Goal: Task Accomplishment & Management: Manage account settings

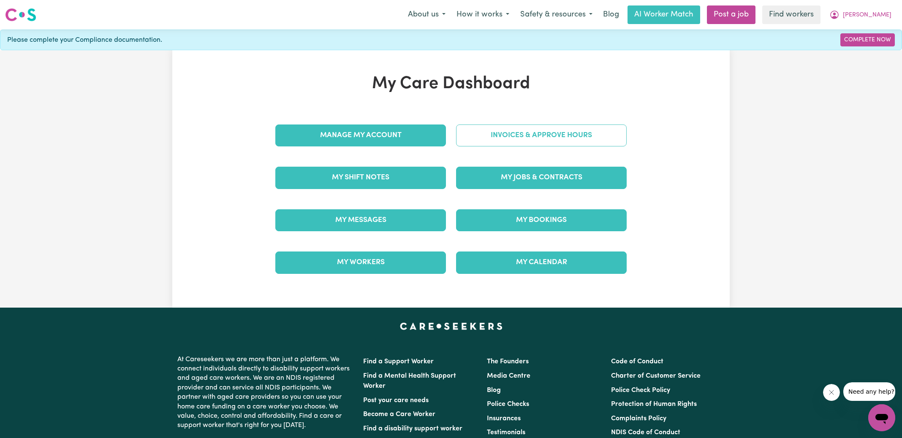
click at [484, 140] on link "Invoices & Approve Hours" at bounding box center [541, 136] width 171 height 22
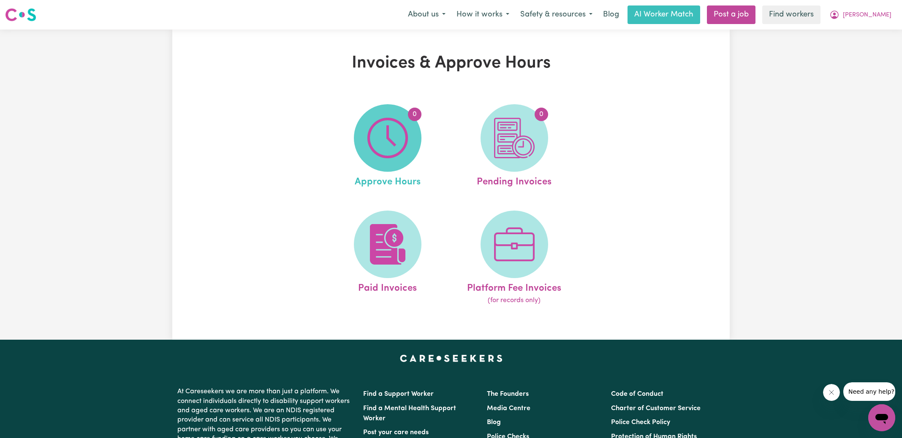
click at [376, 144] on img at bounding box center [387, 138] width 41 height 41
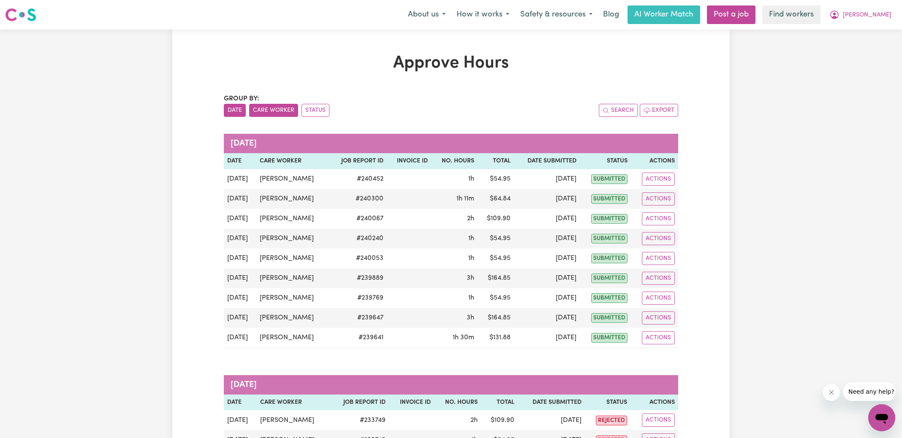
click at [281, 111] on button "Care Worker" at bounding box center [273, 110] width 49 height 13
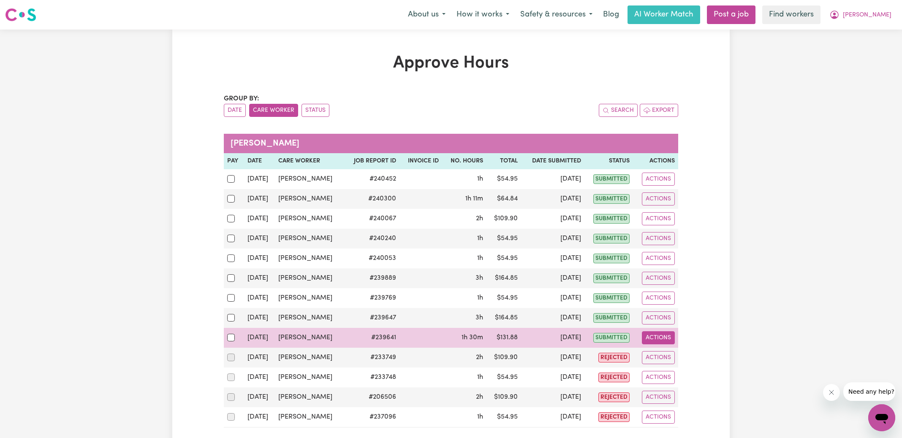
click at [663, 334] on button "Actions" at bounding box center [658, 337] width 33 height 13
click at [675, 355] on link "View Job Report" at bounding box center [679, 357] width 72 height 17
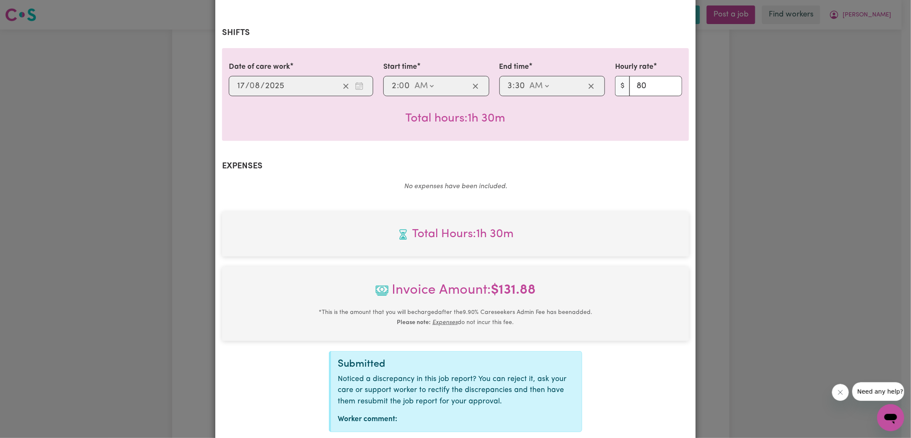
scroll to position [211, 0]
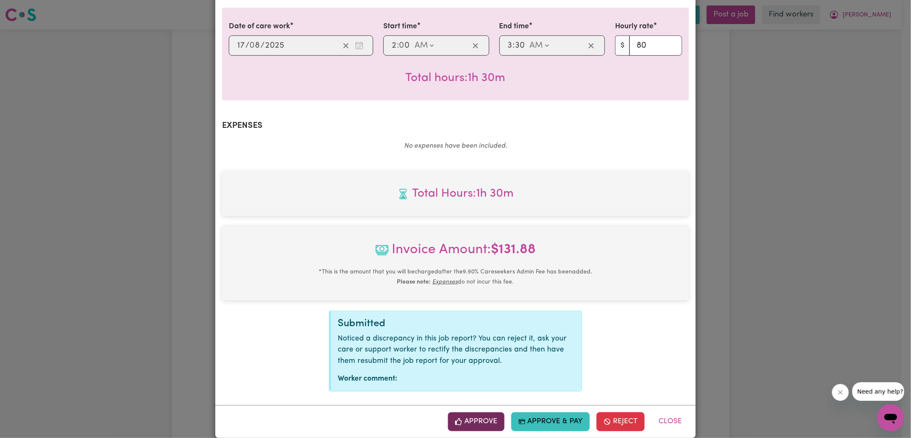
click at [486, 414] on button "Approve" at bounding box center [476, 421] width 57 height 19
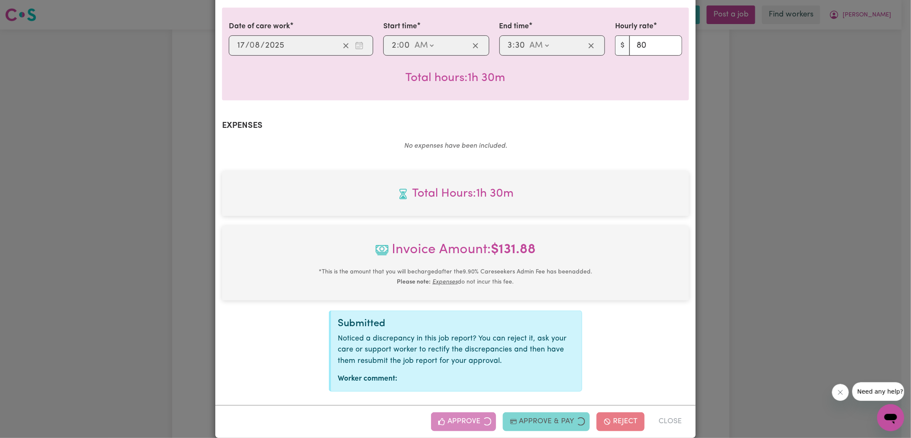
click at [737, 286] on div "Job Report # 239641 - [PERSON_NAME] Summary Job report # 239641 Client name: [P…" at bounding box center [455, 219] width 911 height 438
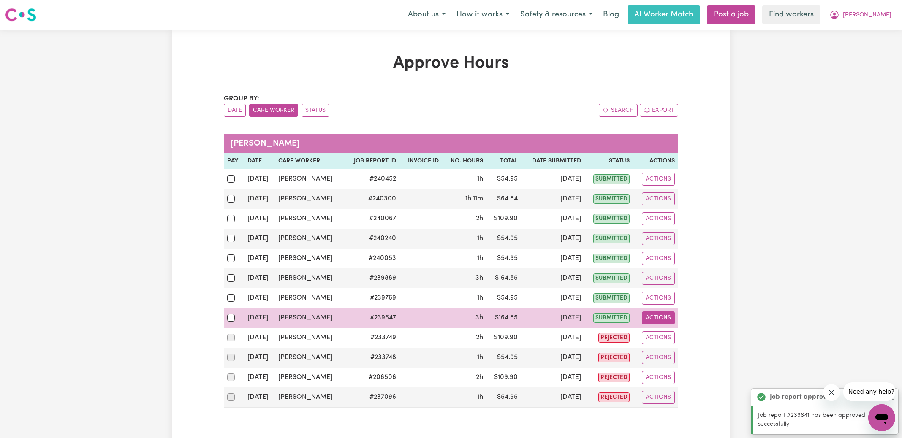
click at [663, 313] on button "Actions" at bounding box center [658, 318] width 33 height 13
click at [673, 329] on link "View Job Report" at bounding box center [679, 337] width 72 height 17
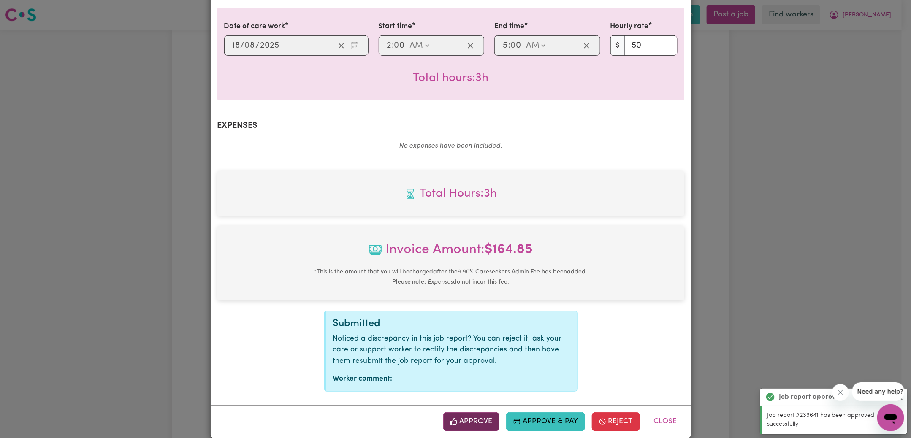
click at [490, 412] on button "Approve" at bounding box center [471, 421] width 57 height 19
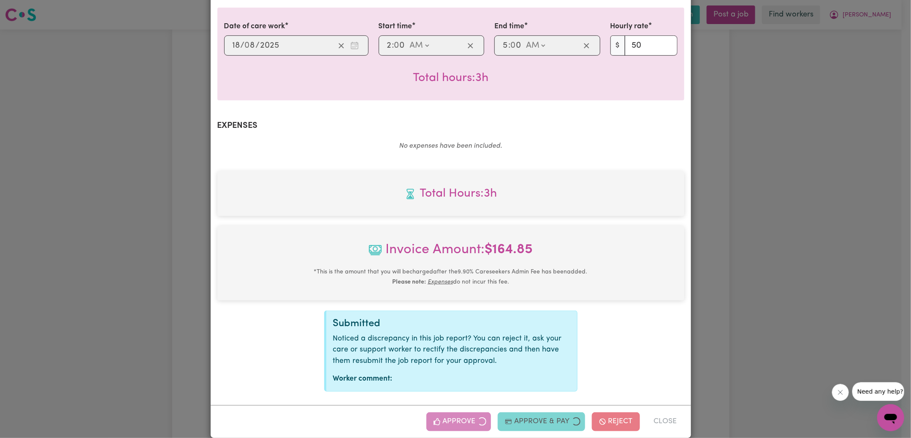
click at [789, 254] on div "Job Report # 239647 - [PERSON_NAME] Summary Job report # 239647 Client name: [P…" at bounding box center [455, 219] width 911 height 438
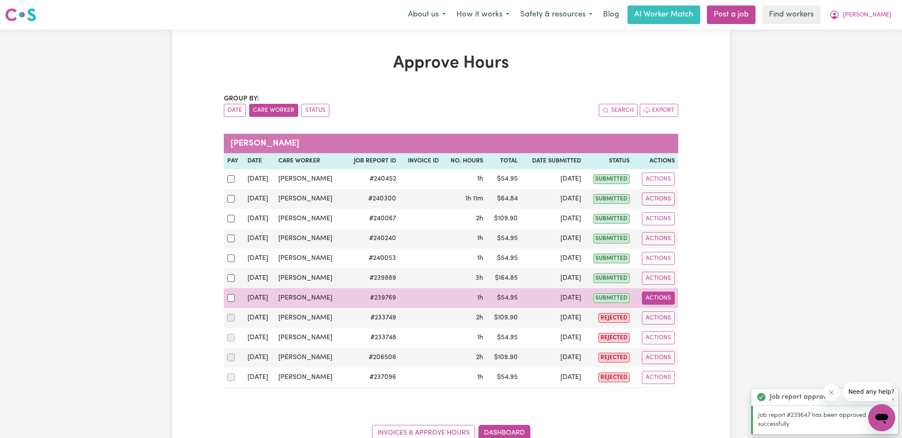
click at [664, 295] on button "Actions" at bounding box center [658, 298] width 33 height 13
click at [676, 311] on link "View Job Report" at bounding box center [679, 317] width 72 height 17
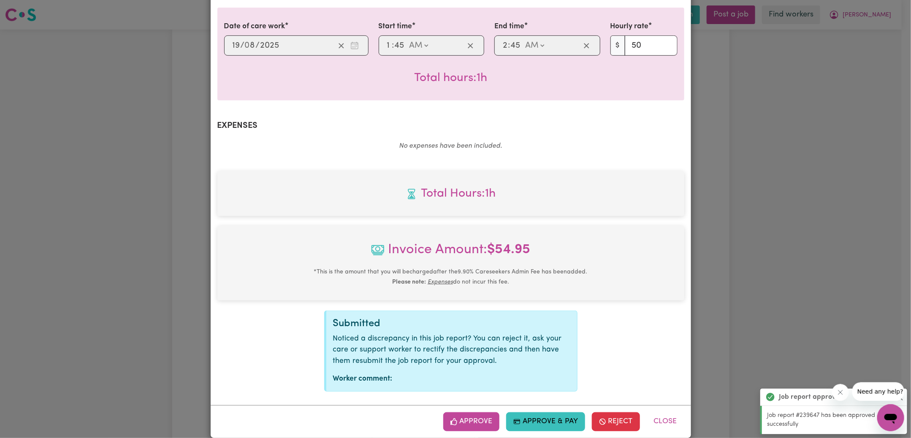
click at [479, 412] on button "Approve" at bounding box center [471, 421] width 57 height 19
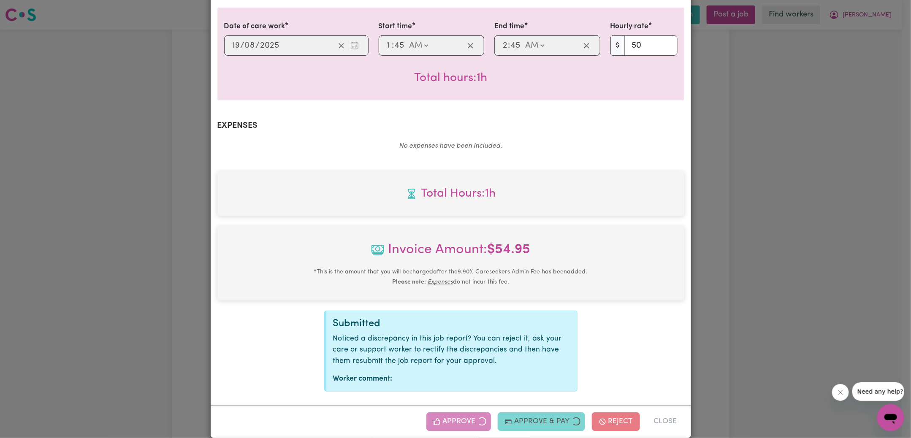
click at [797, 231] on div "Job Report # 239769 - [PERSON_NAME] Summary Job report # 239769 Client name: [P…" at bounding box center [455, 219] width 911 height 438
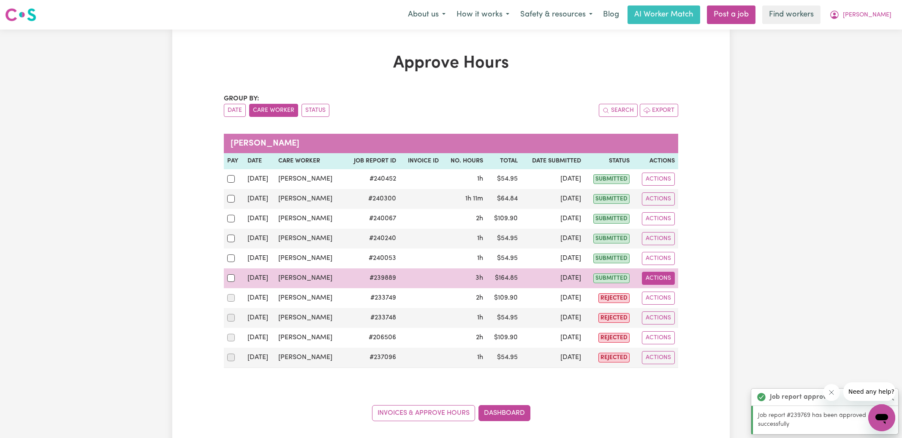
click at [662, 279] on button "Actions" at bounding box center [658, 278] width 33 height 13
click at [678, 290] on link "View Job Report" at bounding box center [679, 297] width 72 height 17
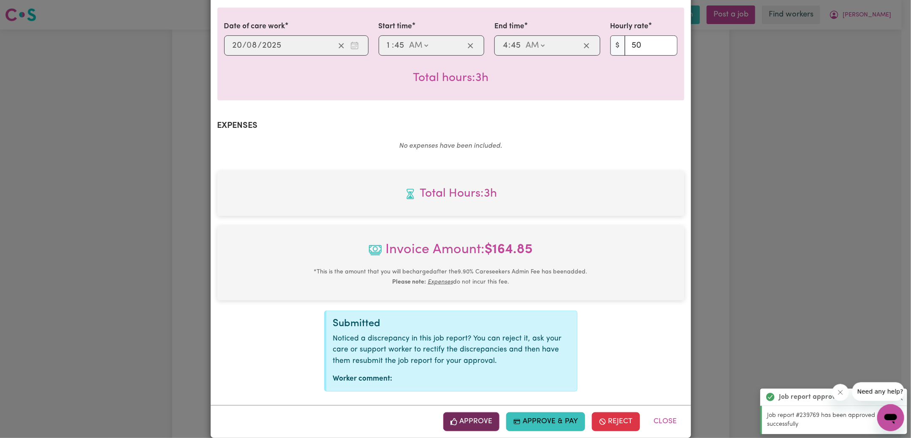
click at [472, 412] on button "Approve" at bounding box center [471, 421] width 57 height 19
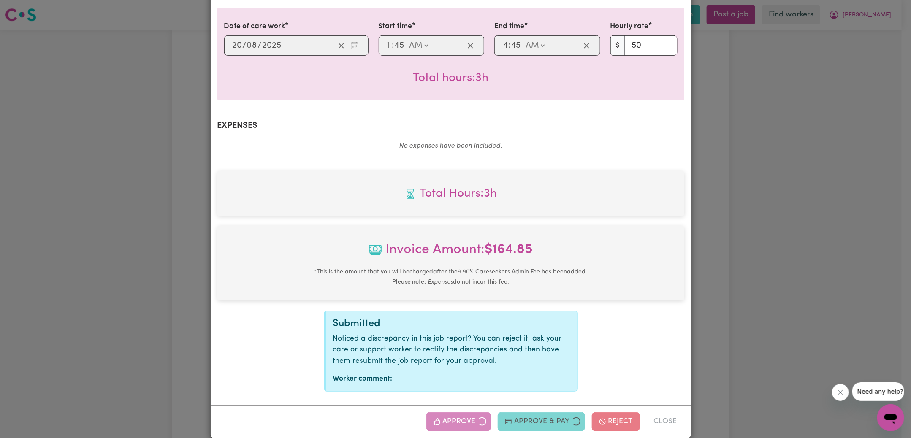
drag, startPoint x: 767, startPoint y: 256, endPoint x: 774, endPoint y: 246, distance: 11.9
click at [767, 256] on div "Job Report # 239889 - [PERSON_NAME] Summary Job report # 239889 Client name: [P…" at bounding box center [455, 219] width 911 height 438
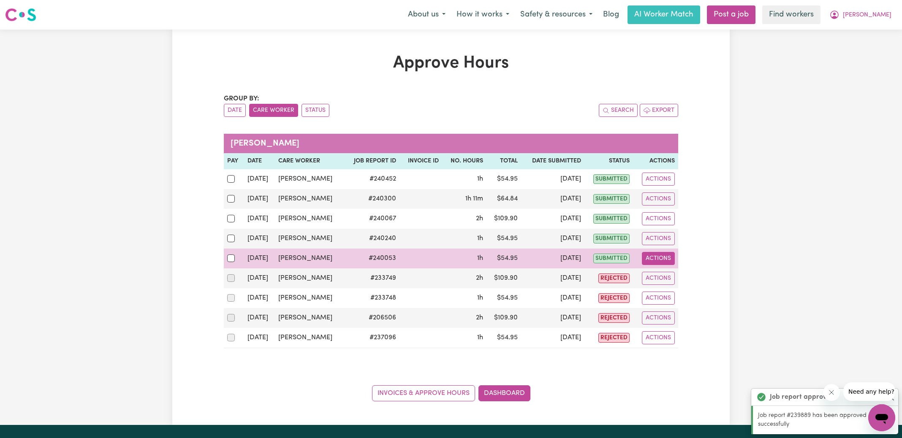
drag, startPoint x: 664, startPoint y: 257, endPoint x: 664, endPoint y: 262, distance: 4.3
click at [663, 257] on button "Actions" at bounding box center [658, 258] width 33 height 13
click at [668, 277] on link "View Job Report" at bounding box center [679, 277] width 72 height 17
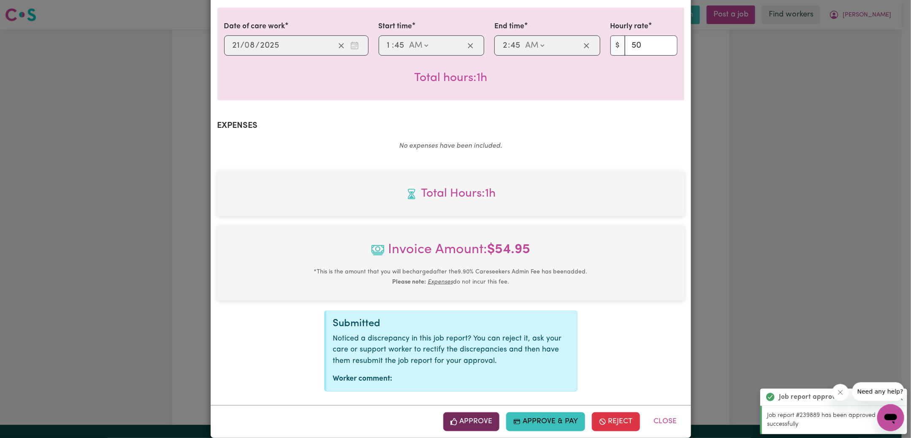
click at [477, 414] on button "Approve" at bounding box center [471, 421] width 57 height 19
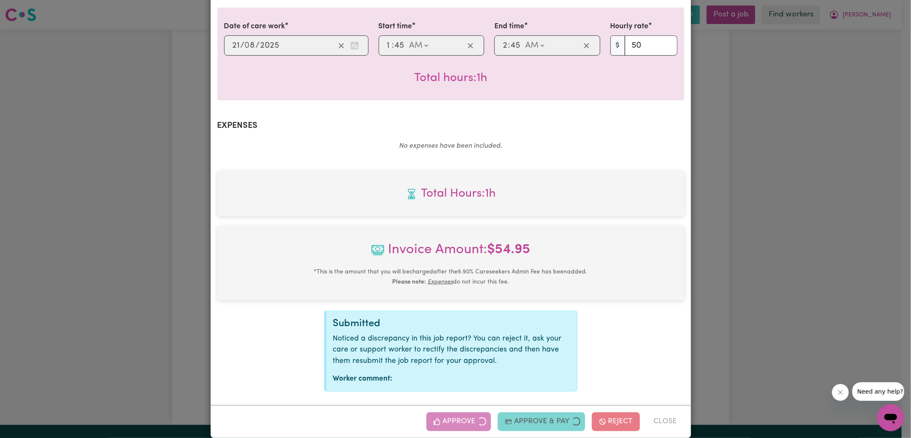
click at [785, 253] on div "Job Report # 240053 - [PERSON_NAME] Summary Job report # 240053 Client name: [P…" at bounding box center [455, 219] width 911 height 438
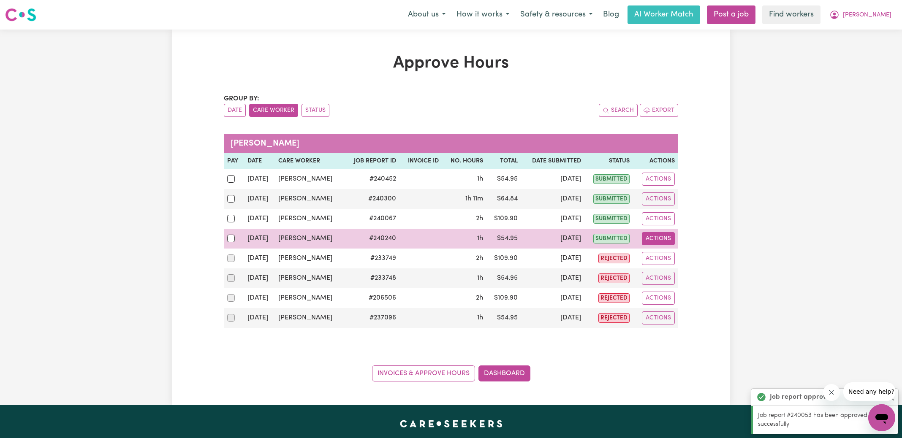
click at [665, 237] on button "Actions" at bounding box center [658, 238] width 33 height 13
click at [667, 254] on link "View Job Report" at bounding box center [679, 257] width 72 height 17
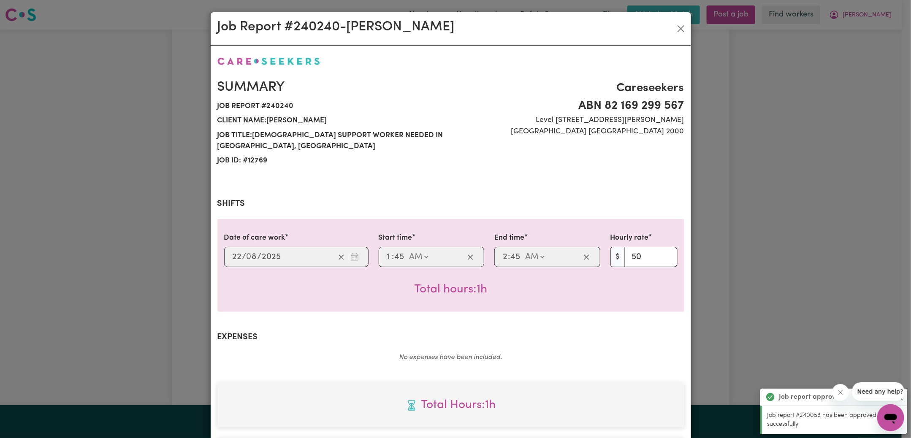
click at [765, 233] on div "Job Report # 240240 - [PERSON_NAME] Summary Job report # 240240 Client name: [P…" at bounding box center [455, 219] width 911 height 438
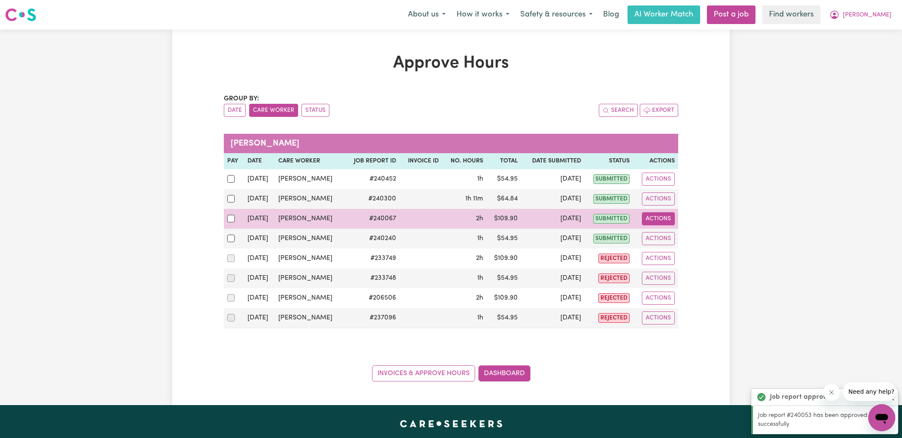
click at [652, 218] on button "Actions" at bounding box center [658, 218] width 33 height 13
click at [658, 233] on link "View Job Report" at bounding box center [679, 238] width 72 height 17
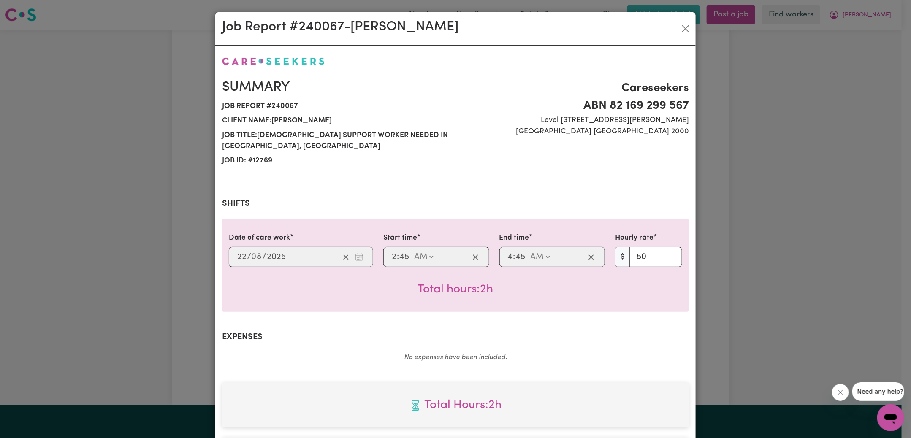
click at [773, 228] on div "Job Report # 240067 - [PERSON_NAME] Summary Job report # 240067 Client name: [P…" at bounding box center [455, 219] width 911 height 438
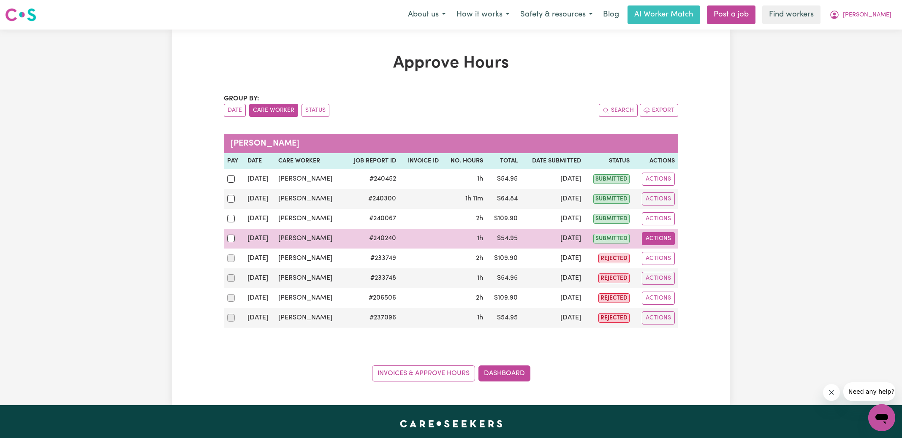
click at [653, 233] on button "Actions" at bounding box center [658, 238] width 33 height 13
click at [675, 253] on link "View Job Report" at bounding box center [679, 257] width 72 height 17
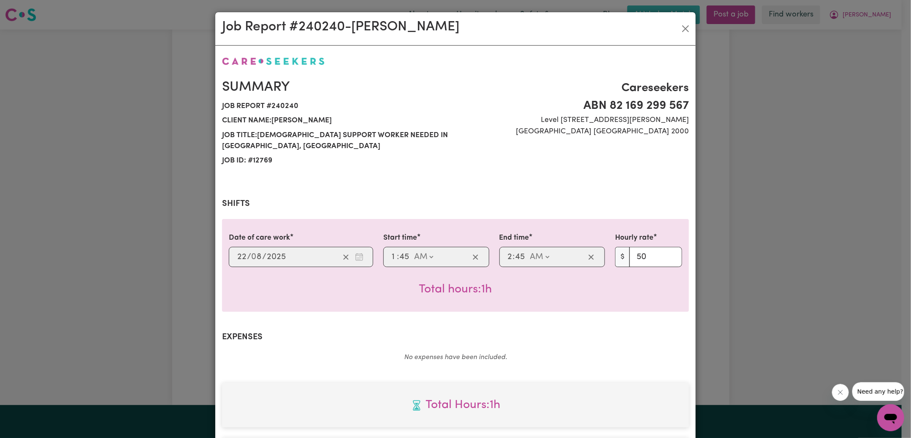
click at [707, 246] on div "Job Report # 240240 - [PERSON_NAME] Summary Job report # 240240 Client name: [P…" at bounding box center [455, 219] width 911 height 438
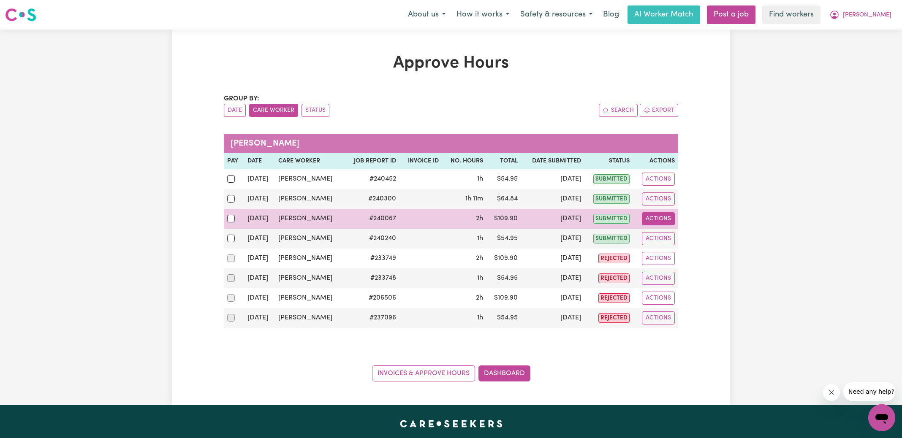
click at [654, 219] on button "Actions" at bounding box center [658, 218] width 33 height 13
click at [672, 235] on link "View Job Report" at bounding box center [679, 238] width 72 height 17
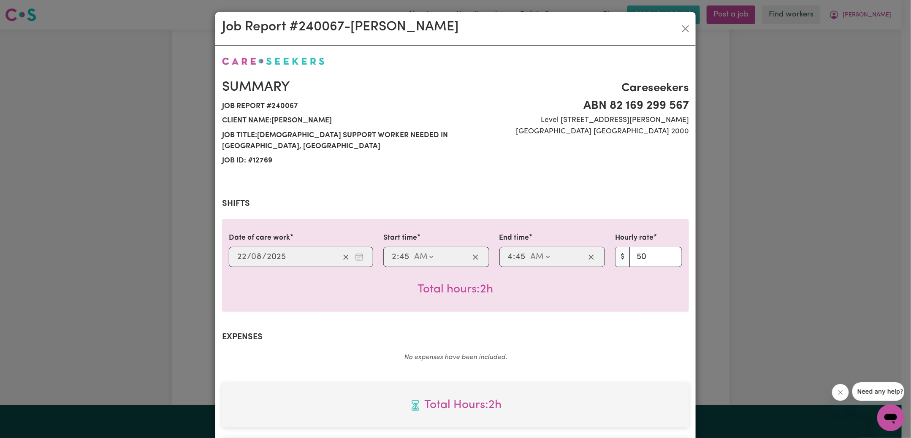
click at [709, 235] on div "Job Report # 240067 - [PERSON_NAME] Summary Job report # 240067 Client name: [P…" at bounding box center [455, 219] width 911 height 438
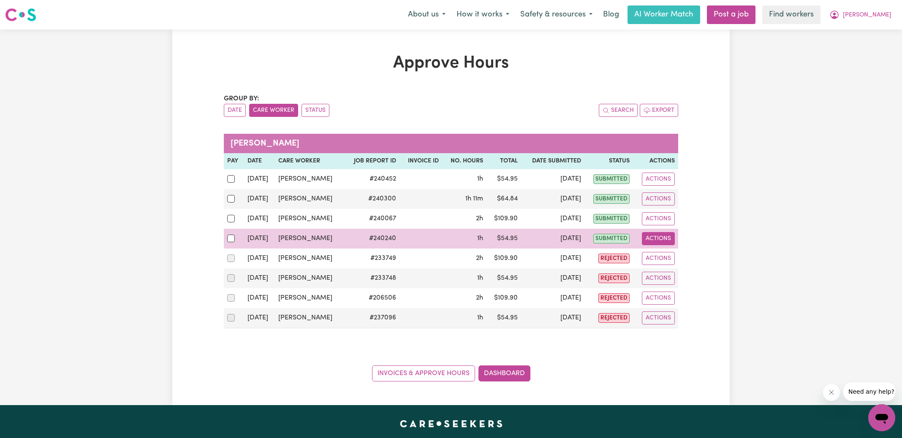
click at [646, 237] on button "Actions" at bounding box center [658, 238] width 33 height 13
click at [664, 251] on link "View Job Report" at bounding box center [679, 257] width 72 height 17
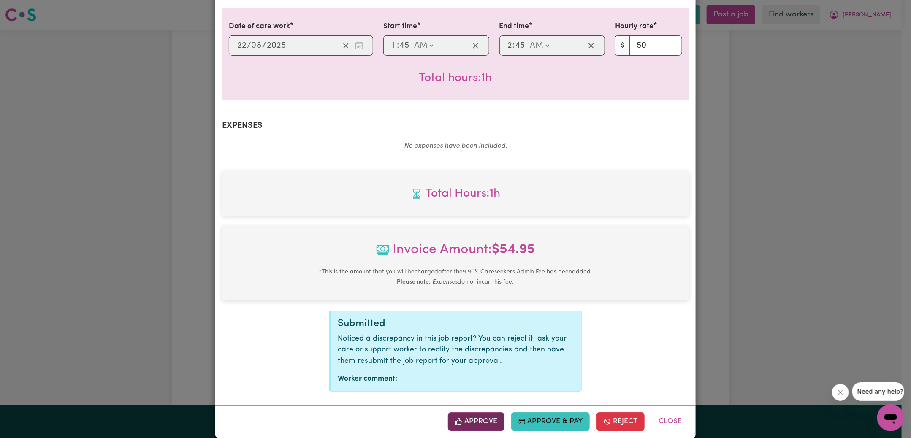
click at [484, 412] on button "Approve" at bounding box center [476, 421] width 57 height 19
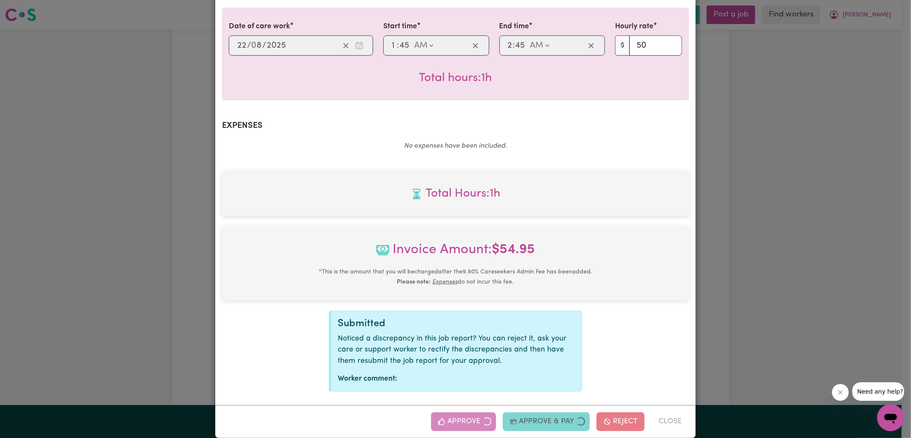
click at [747, 261] on div "Job Report # 240240 - [PERSON_NAME] Summary Job report # 240240 Client name: [P…" at bounding box center [455, 219] width 911 height 438
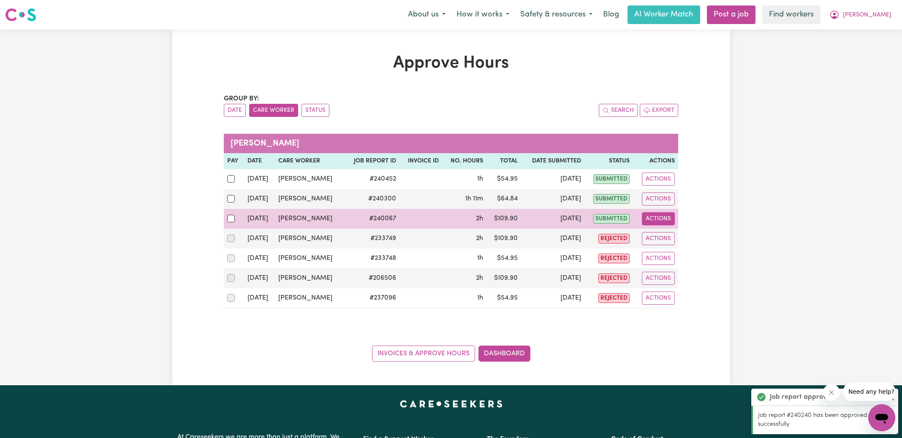
click at [662, 217] on button "Actions" at bounding box center [658, 218] width 33 height 13
click at [673, 230] on link "View Job Report" at bounding box center [679, 238] width 72 height 17
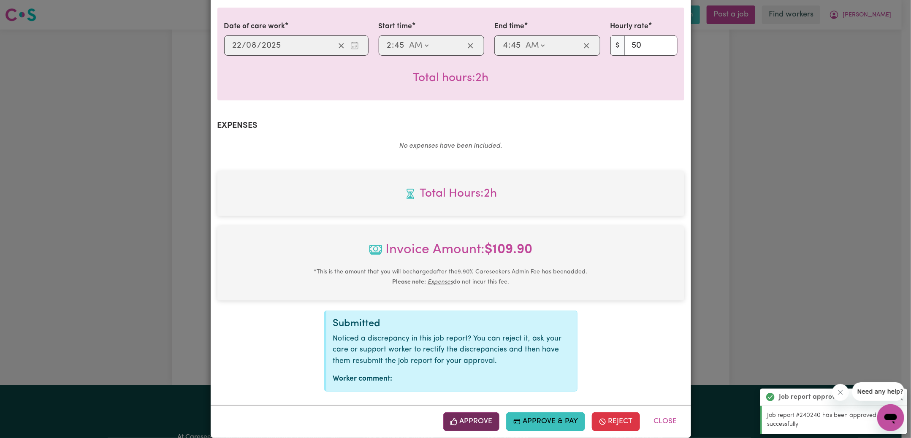
click at [460, 412] on button "Approve" at bounding box center [471, 421] width 57 height 19
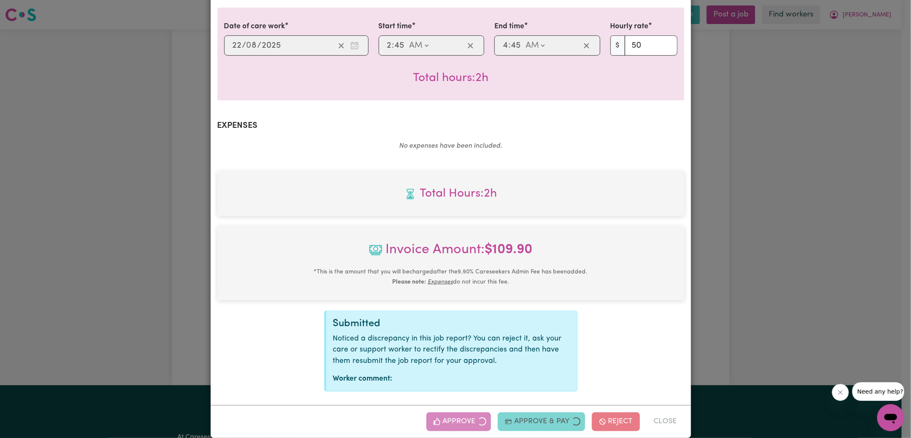
click at [751, 244] on div "Job Report # 240067 - [PERSON_NAME] Summary Job report # 240067 Client name: [P…" at bounding box center [455, 219] width 911 height 438
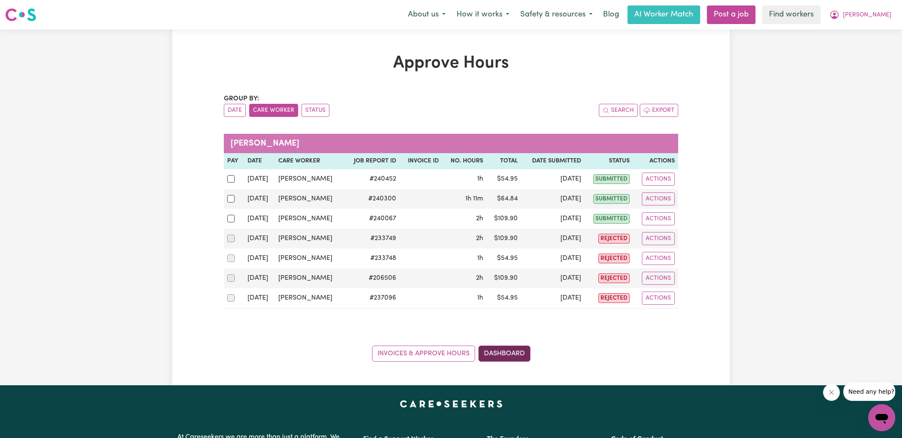
click at [519, 351] on link "Dashboard" at bounding box center [504, 354] width 52 height 16
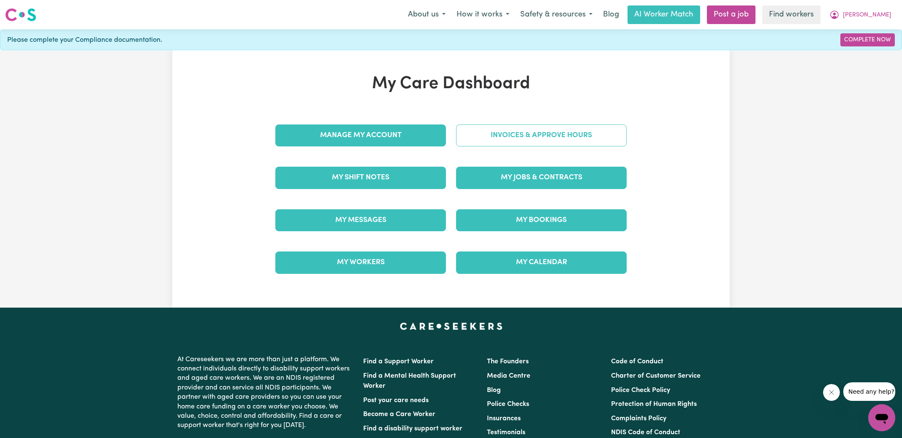
click at [540, 135] on link "Invoices & Approve Hours" at bounding box center [541, 136] width 171 height 22
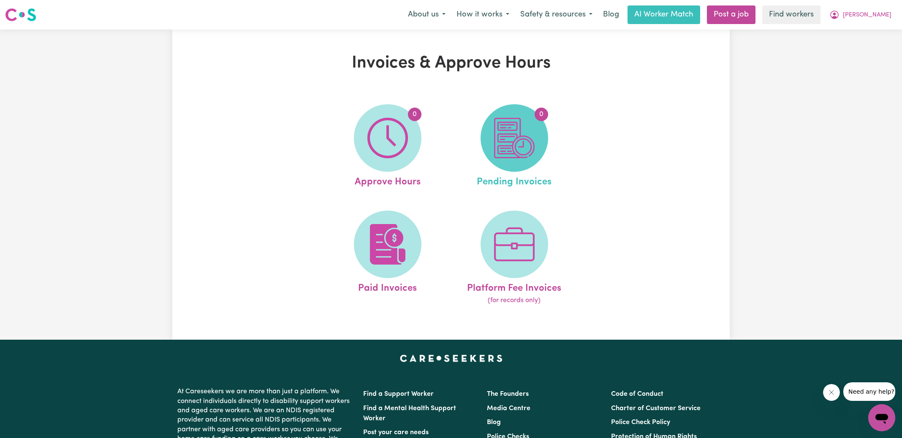
click at [542, 143] on span "0" at bounding box center [514, 138] width 68 height 68
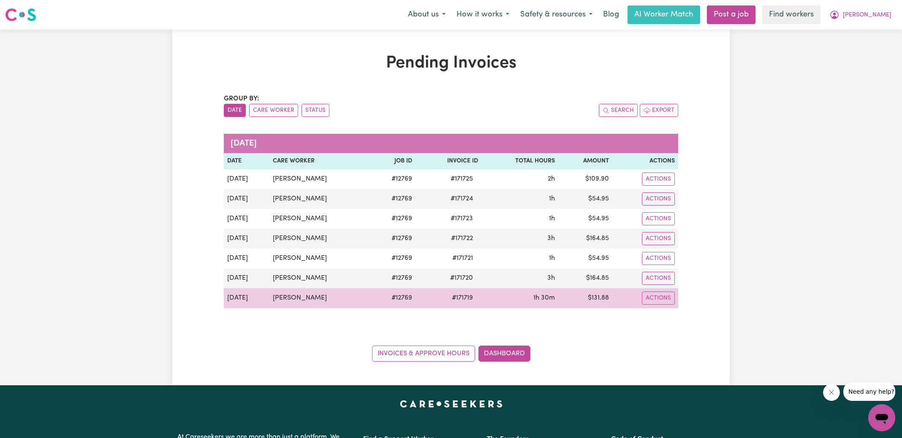
click at [450, 295] on span "# 171719" at bounding box center [462, 298] width 31 height 10
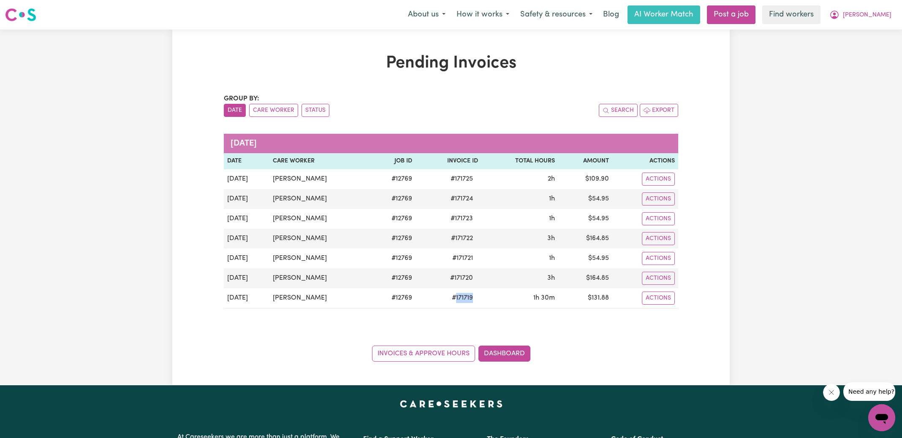
copy span "171719"
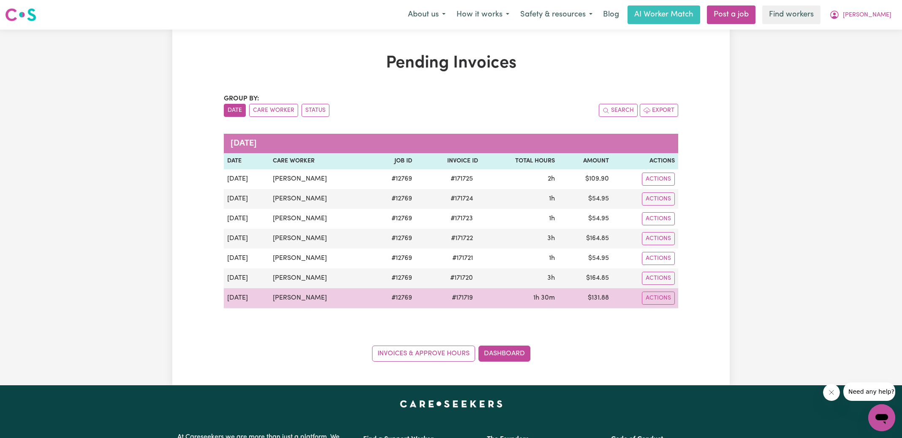
click at [593, 293] on td "$ 131.88" at bounding box center [585, 298] width 54 height 20
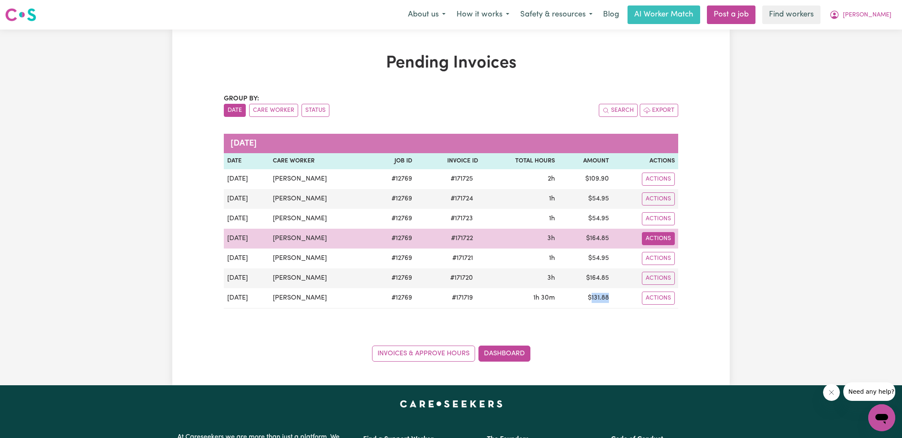
copy td "131.88"
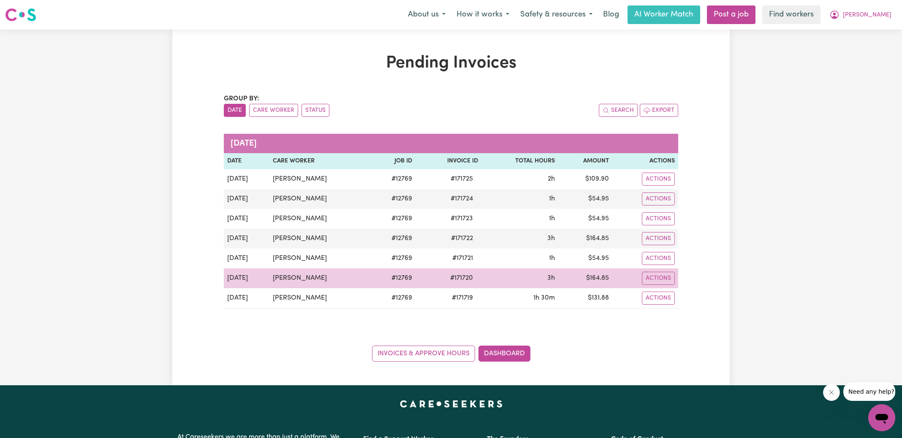
click at [455, 278] on span "# 171720" at bounding box center [461, 278] width 33 height 10
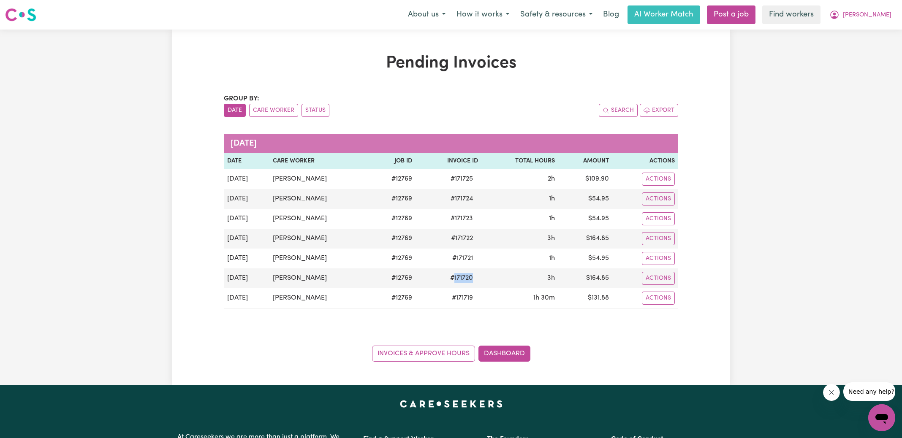
copy span "171720"
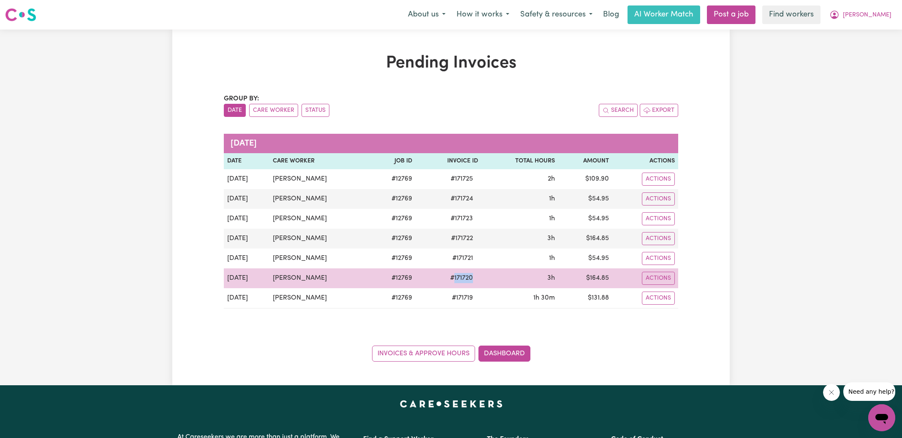
click at [591, 274] on td "$ 164.85" at bounding box center [585, 278] width 54 height 20
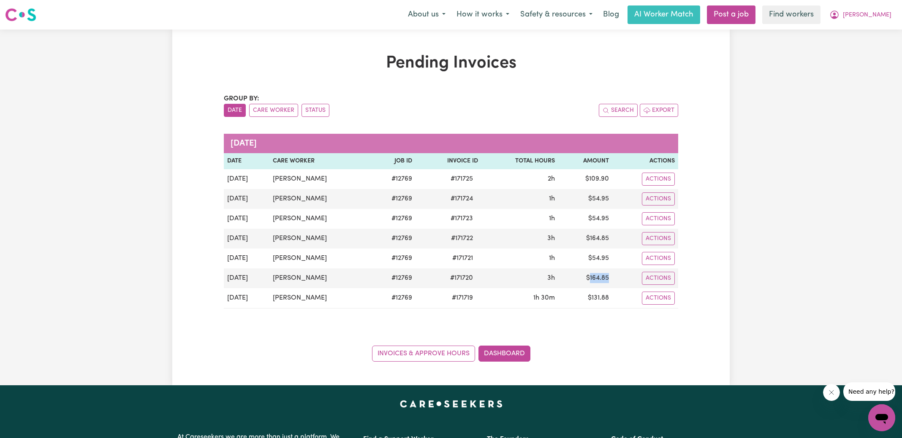
copy td "164.85"
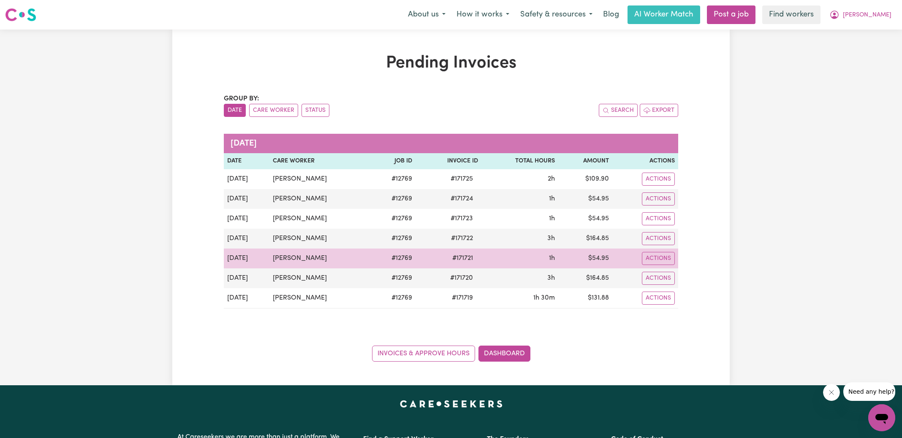
click at [455, 257] on span "# 171721" at bounding box center [462, 258] width 31 height 10
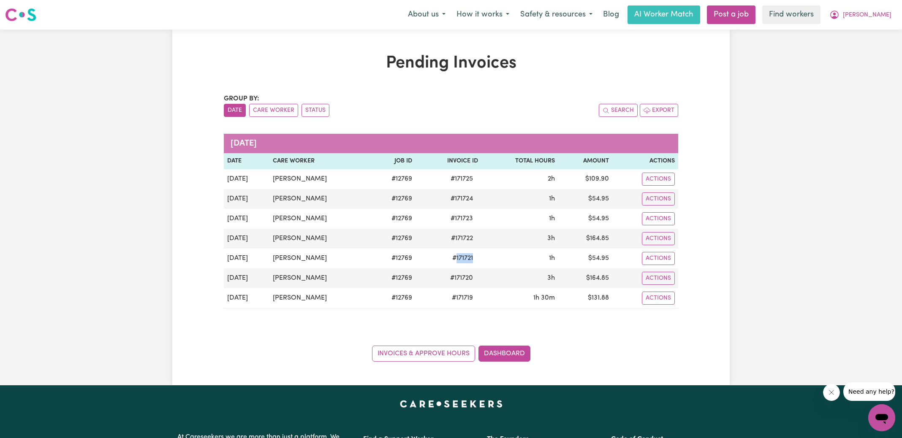
copy span "171721"
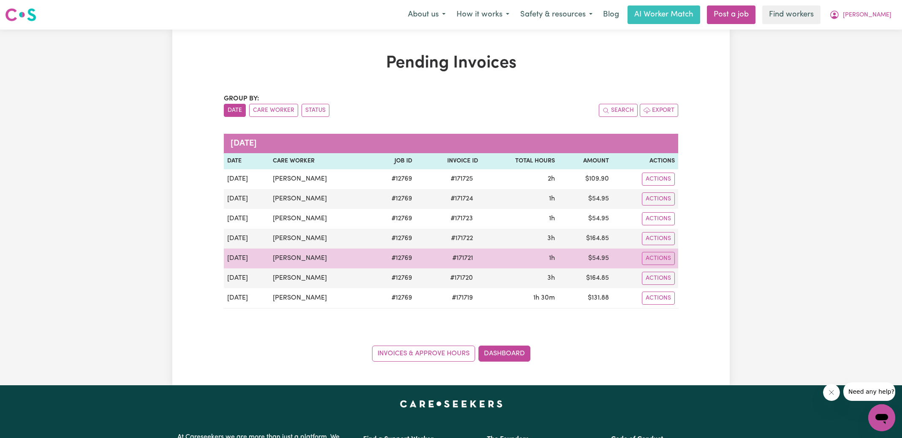
click at [597, 261] on td "$ 54.95" at bounding box center [585, 259] width 54 height 20
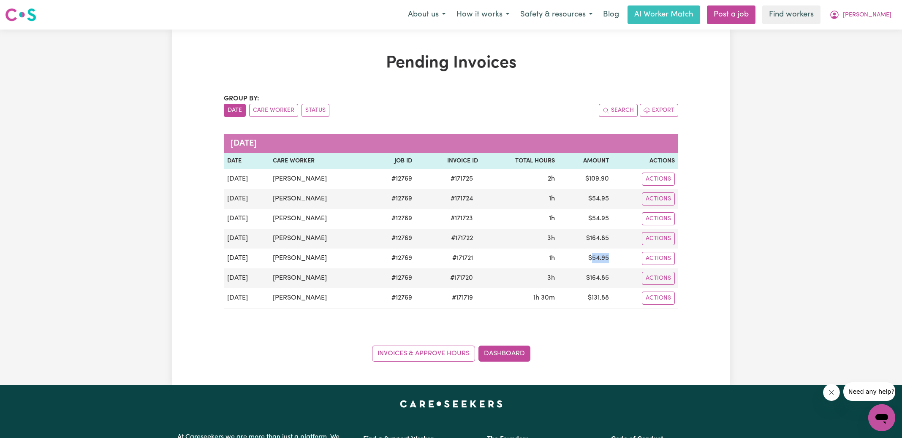
copy td "54.95"
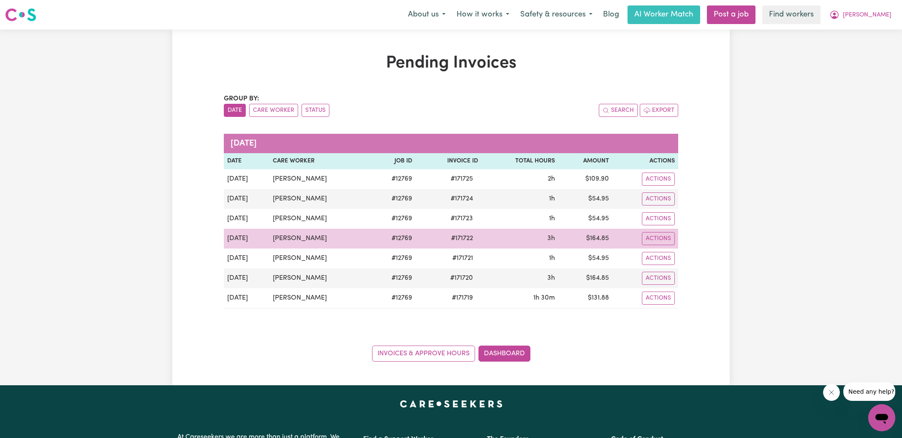
click at [460, 238] on span "# 171722" at bounding box center [462, 238] width 32 height 10
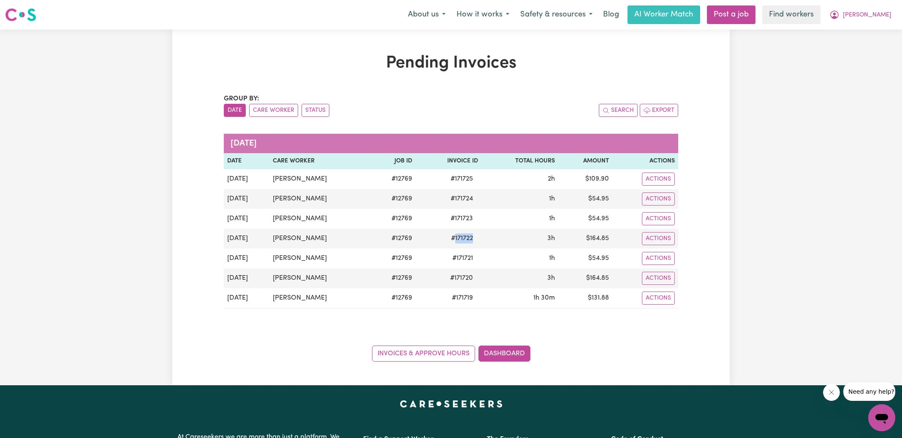
copy span "171722"
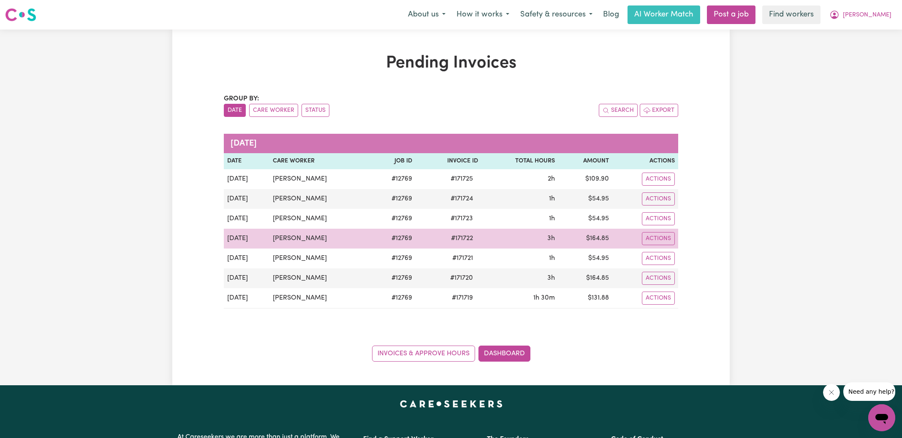
click at [598, 240] on td "$ 164.85" at bounding box center [585, 239] width 54 height 20
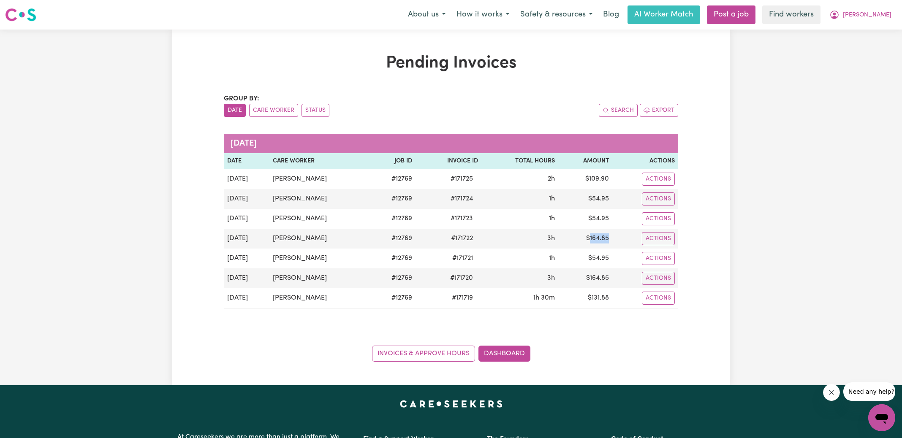
copy td "164.85"
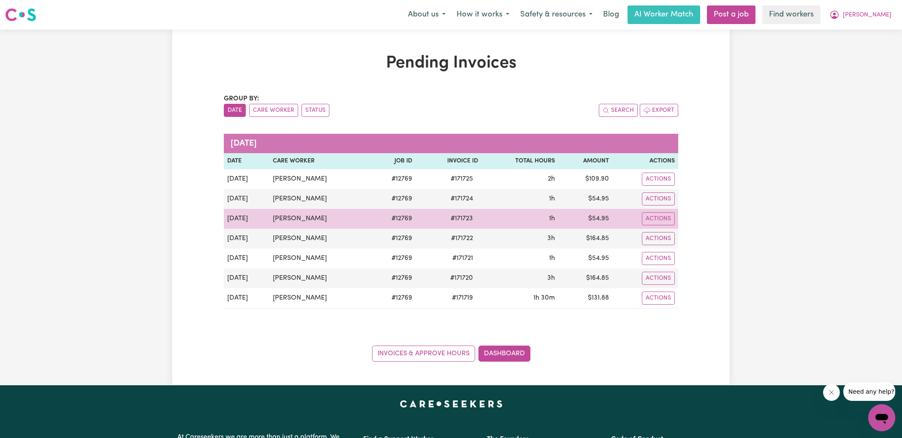
click at [452, 211] on td "# 171723" at bounding box center [448, 219] width 66 height 20
click at [461, 215] on span "# 171723" at bounding box center [461, 219] width 33 height 10
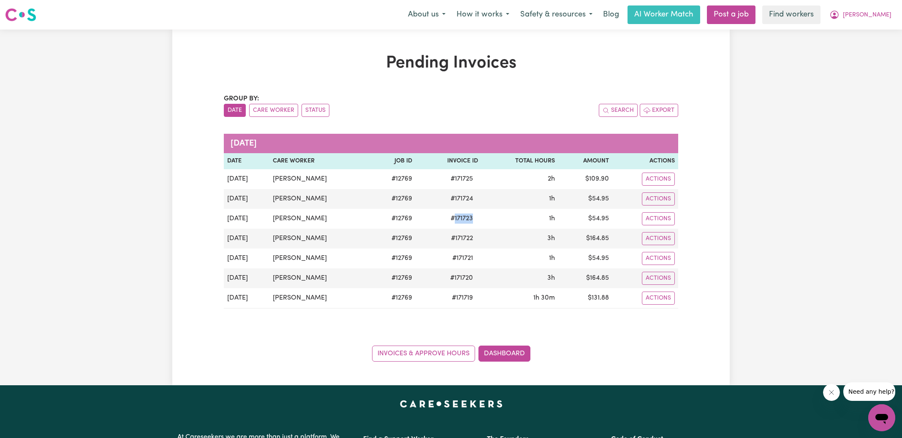
copy span "171723"
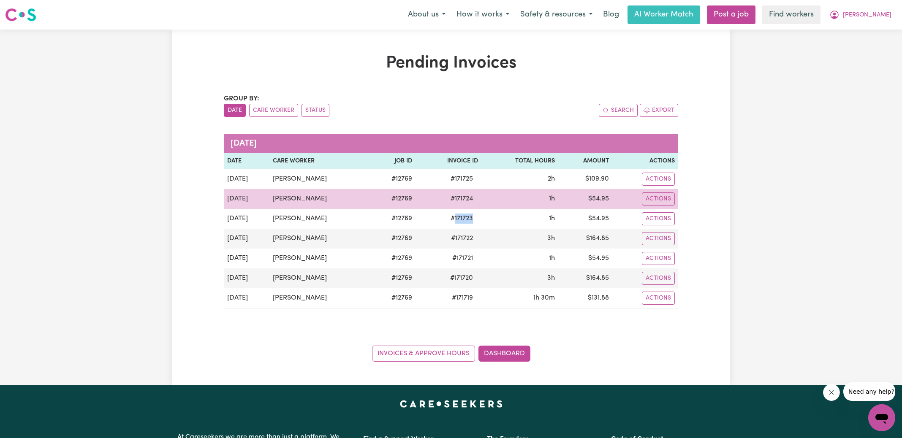
click at [458, 199] on span "# 171724" at bounding box center [461, 199] width 33 height 10
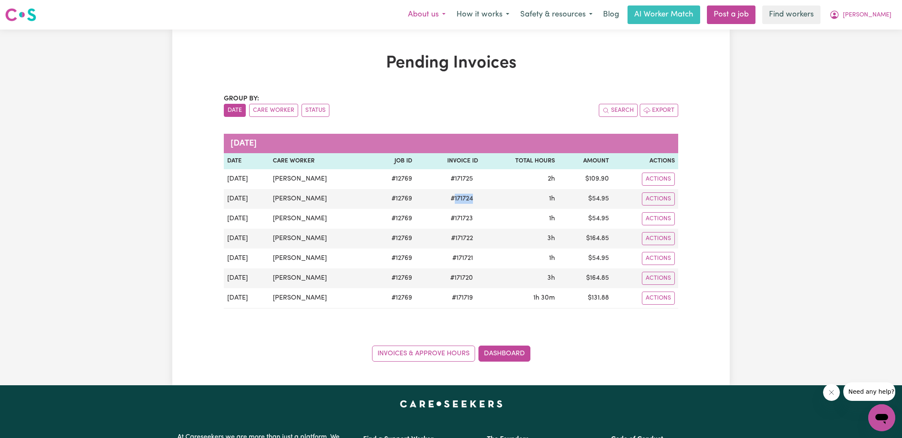
copy span "171724"
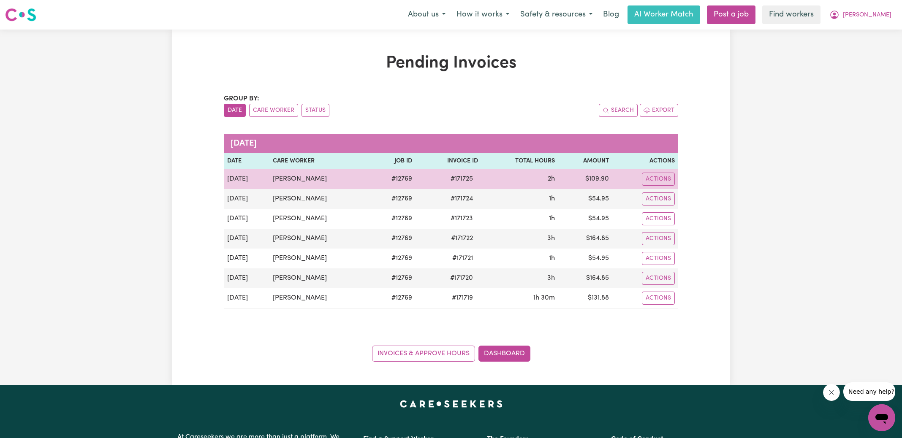
click at [453, 180] on span "# 171725" at bounding box center [461, 179] width 33 height 10
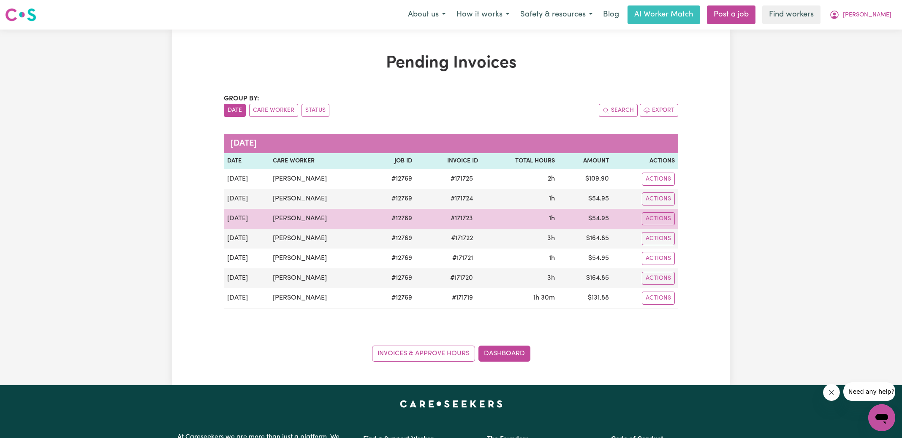
click at [593, 223] on td "$ 54.95" at bounding box center [585, 219] width 54 height 20
click at [590, 215] on td "$ 54.95" at bounding box center [585, 219] width 54 height 20
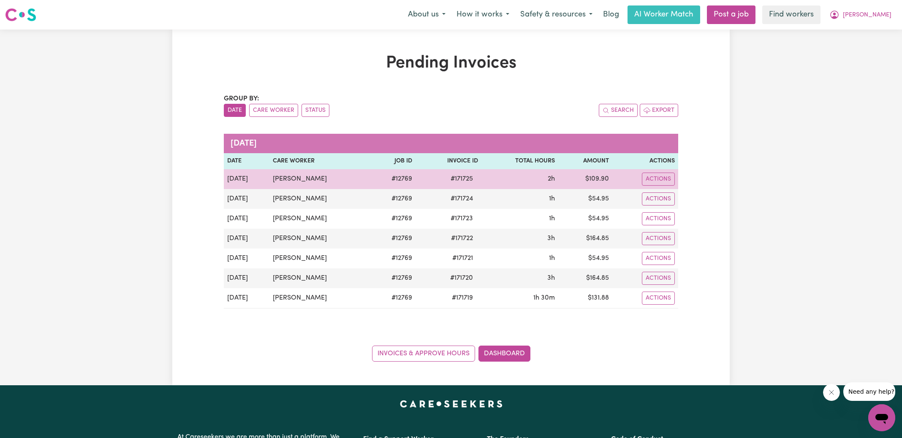
click at [601, 178] on td "$ 109.90" at bounding box center [585, 179] width 54 height 20
click at [461, 179] on span "# 171725" at bounding box center [461, 179] width 33 height 10
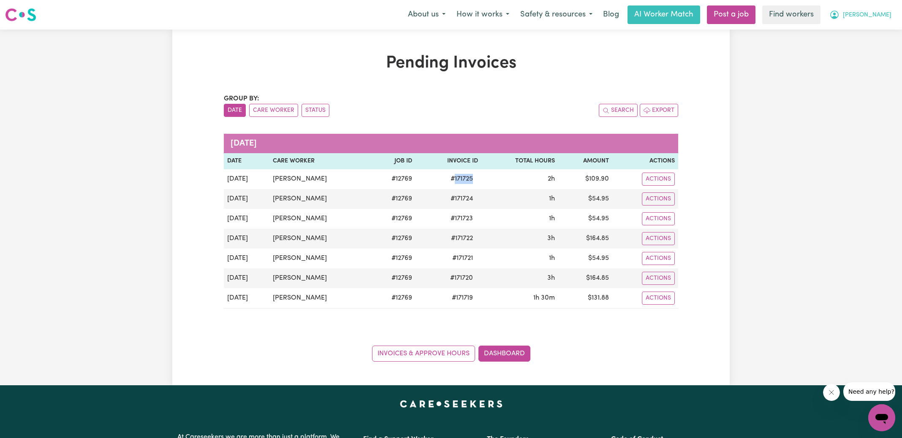
click at [838, 17] on icon "My Account" at bounding box center [834, 15] width 8 height 8
click at [864, 50] on link "Logout" at bounding box center [862, 49] width 67 height 16
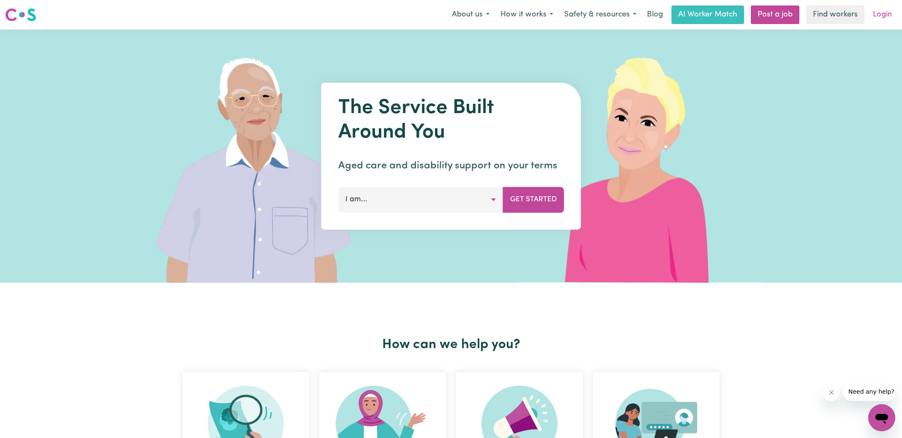
click at [888, 14] on link "Login" at bounding box center [881, 14] width 29 height 19
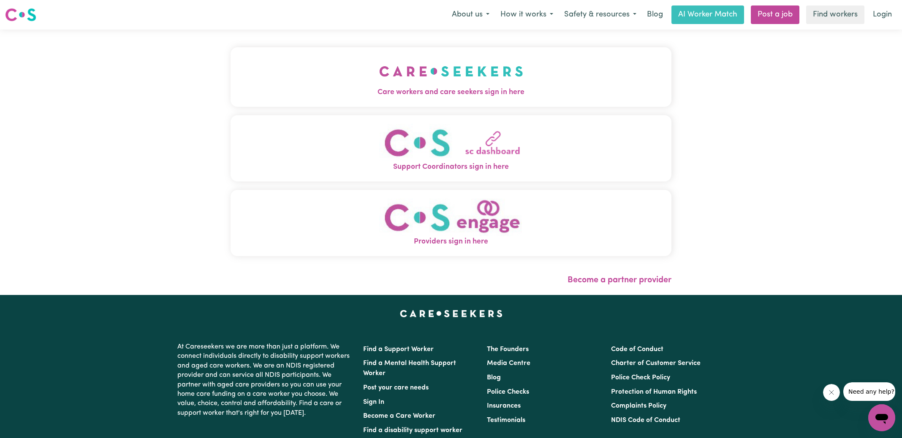
click at [461, 91] on span "Care workers and care seekers sign in here" at bounding box center [450, 92] width 441 height 11
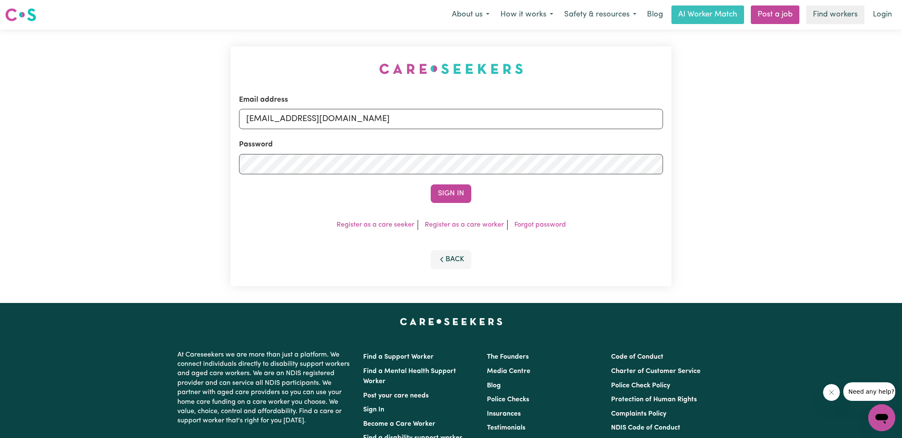
click at [295, 67] on div "Email address [EMAIL_ADDRESS][DOMAIN_NAME] Password Sign In Register as a care …" at bounding box center [450, 167] width 451 height 274
drag, startPoint x: 291, startPoint y: 119, endPoint x: 549, endPoint y: 135, distance: 258.8
click at [549, 135] on form "Email address [EMAIL_ADDRESS][DOMAIN_NAME] Password Sign In" at bounding box center [451, 149] width 424 height 108
type input "[EMAIL_ADDRESS][DOMAIN_NAME]"
click at [431, 184] on button "Sign In" at bounding box center [451, 193] width 41 height 19
